Goal: Information Seeking & Learning: Find specific fact

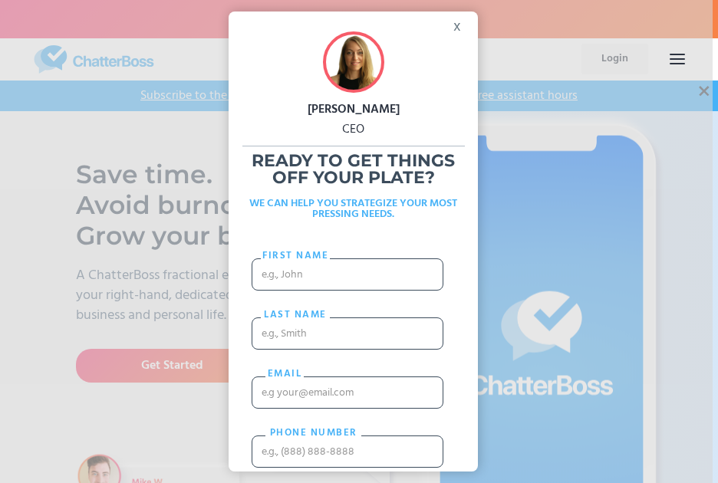
click at [448, 30] on div "x" at bounding box center [460, 23] width 35 height 23
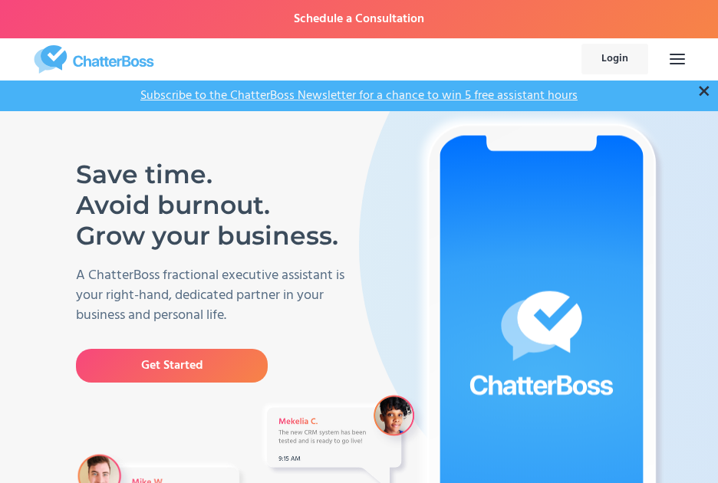
click at [703, 92] on div "×" at bounding box center [704, 91] width 14 height 19
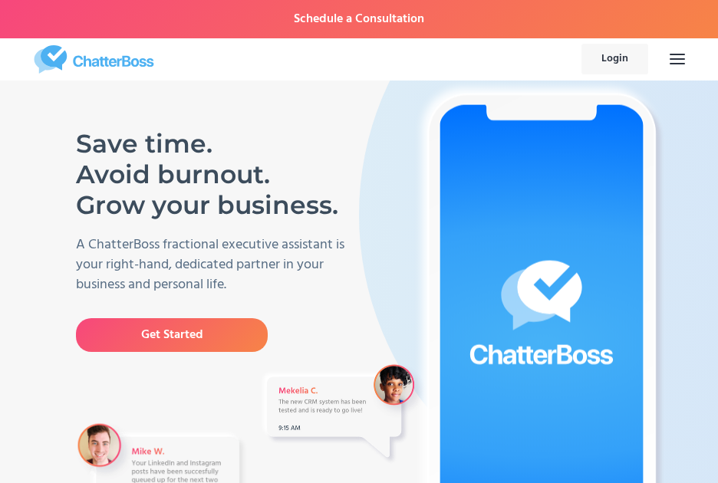
click at [676, 65] on div "menu" at bounding box center [677, 59] width 15 height 23
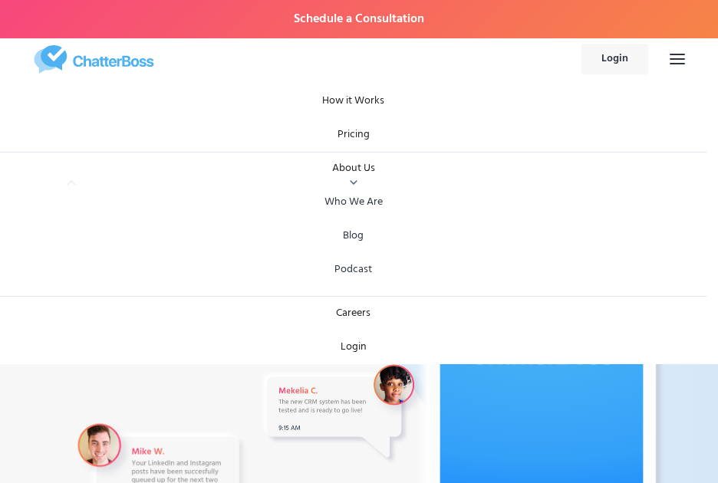
click at [367, 202] on link "Who We Are" at bounding box center [353, 203] width 682 height 34
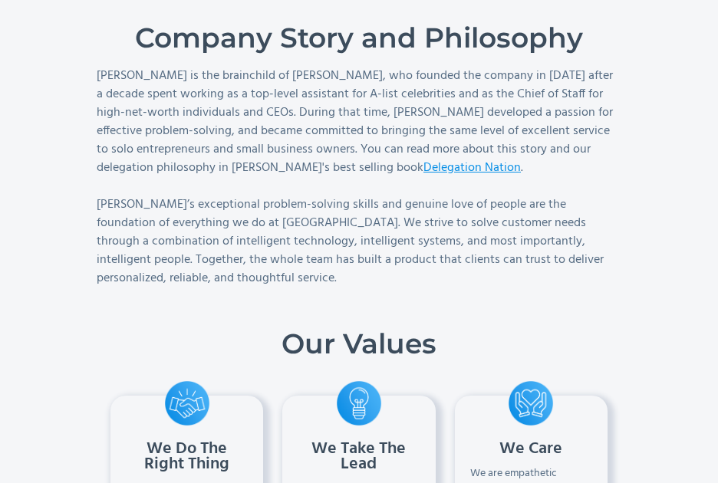
scroll to position [1356, 12]
drag, startPoint x: 253, startPoint y: 75, endPoint x: 343, endPoint y: 74, distance: 89.7
click at [343, 74] on p "[PERSON_NAME] is the brainchild of [PERSON_NAME], who founded the company in [D…" at bounding box center [359, 177] width 525 height 221
copy p "[PERSON_NAME]"
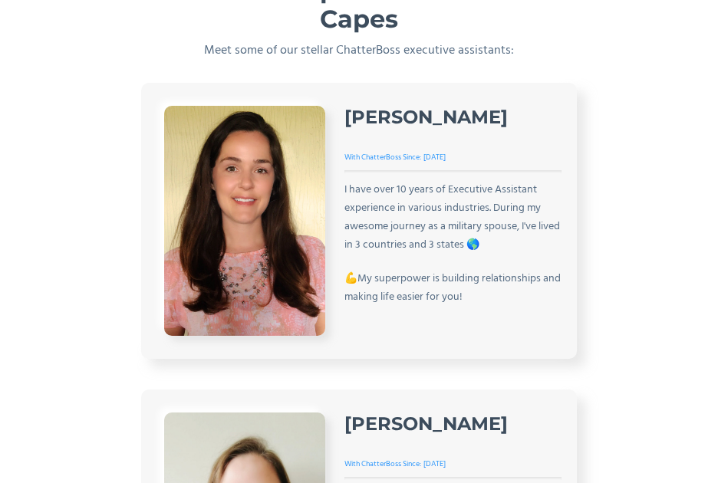
scroll to position [4343, 12]
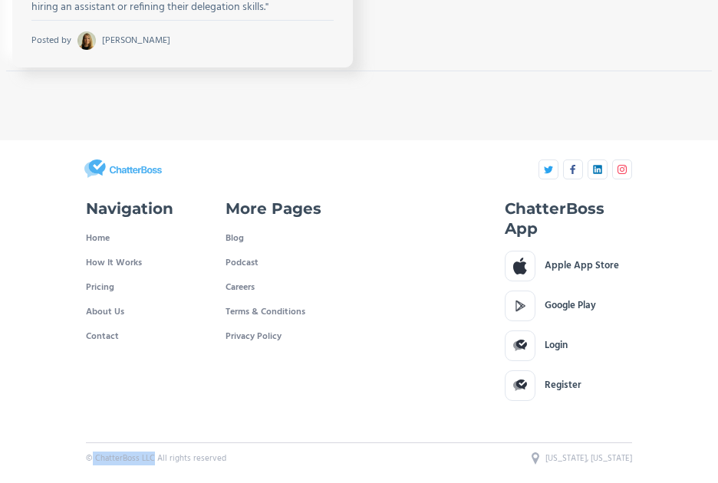
drag, startPoint x: 81, startPoint y: 455, endPoint x: 142, endPoint y: 459, distance: 60.8
click at [142, 459] on div "© ChatterBoss LLC All rights reserved" at bounding box center [156, 459] width 140 height 12
copy div "ChatterBoss LLC"
